Goal: Information Seeking & Learning: Learn about a topic

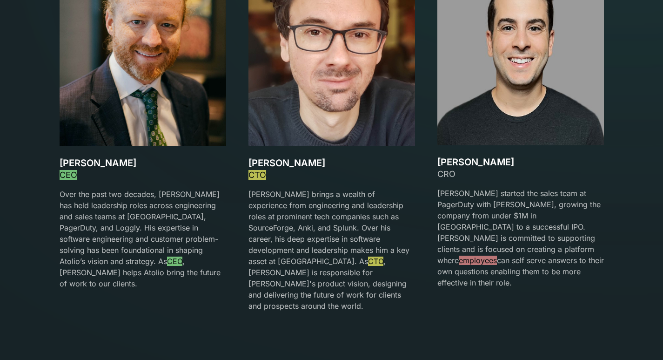
scroll to position [1443, 0]
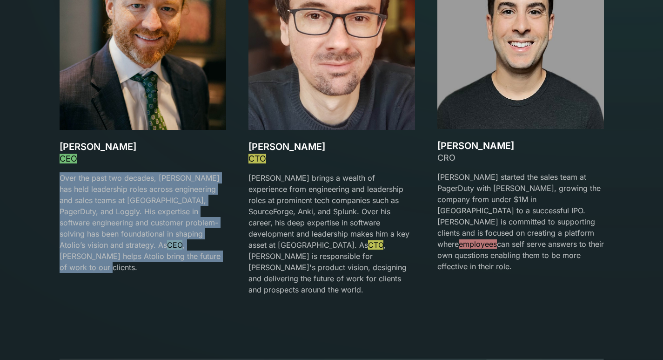
drag, startPoint x: 59, startPoint y: 175, endPoint x: 188, endPoint y: 258, distance: 154.1
click at [188, 258] on p "Over the past two decades, David has held leadership roles across engineering a…" at bounding box center [143, 222] width 167 height 101
copy p "Over the past two decades, David has held leadership roles across engineering a…"
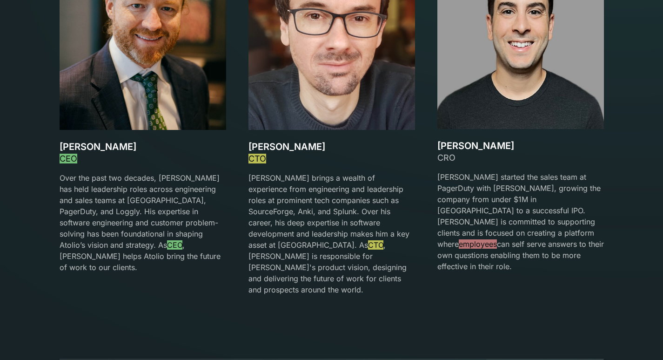
drag, startPoint x: 276, startPoint y: 174, endPoint x: 260, endPoint y: 175, distance: 15.9
click at [276, 174] on p "Gareth brings a wealth of experience from engineering and leadership roles at p…" at bounding box center [332, 233] width 167 height 123
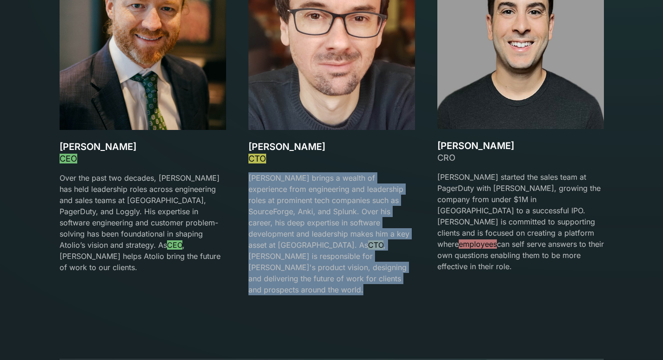
drag, startPoint x: 248, startPoint y: 176, endPoint x: 397, endPoint y: 276, distance: 179.5
click at [397, 276] on div "Gareth Watts CTO Gareth brings a wealth of experience from engineering and lead…" at bounding box center [332, 223] width 167 height 165
copy p "Gareth brings a wealth of experience from engineering and leadership roles at p…"
drag, startPoint x: 436, startPoint y: 174, endPoint x: 611, endPoint y: 244, distance: 188.1
click at [611, 244] on div "Our team Meet the Founder s David Lanstein CEO Over the past two decades, David…" at bounding box center [331, 86] width 567 height 440
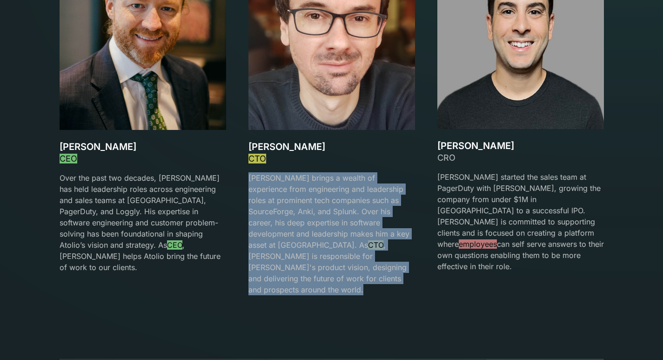
copy p "Mark started the sales team at PagerDuty with David Lanstein, growing the compa…"
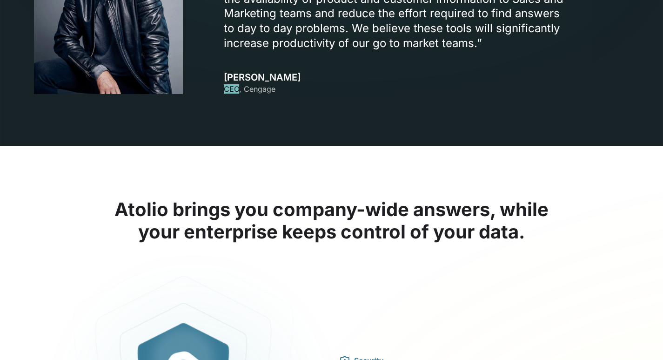
scroll to position [1350, 0]
